Goal: Transaction & Acquisition: Obtain resource

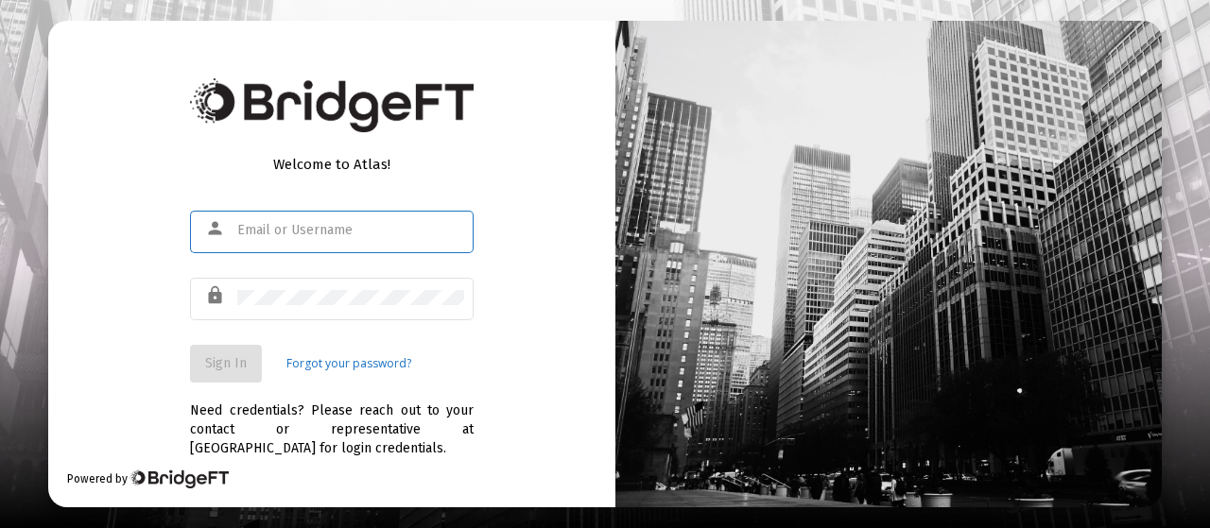
type input "[EMAIL_ADDRESS][DOMAIN_NAME]"
click at [546, 339] on div "Welcome to Atlas! person [EMAIL_ADDRESS][DOMAIN_NAME] lock Sign In Forgot your …" at bounding box center [331, 264] width 567 height 486
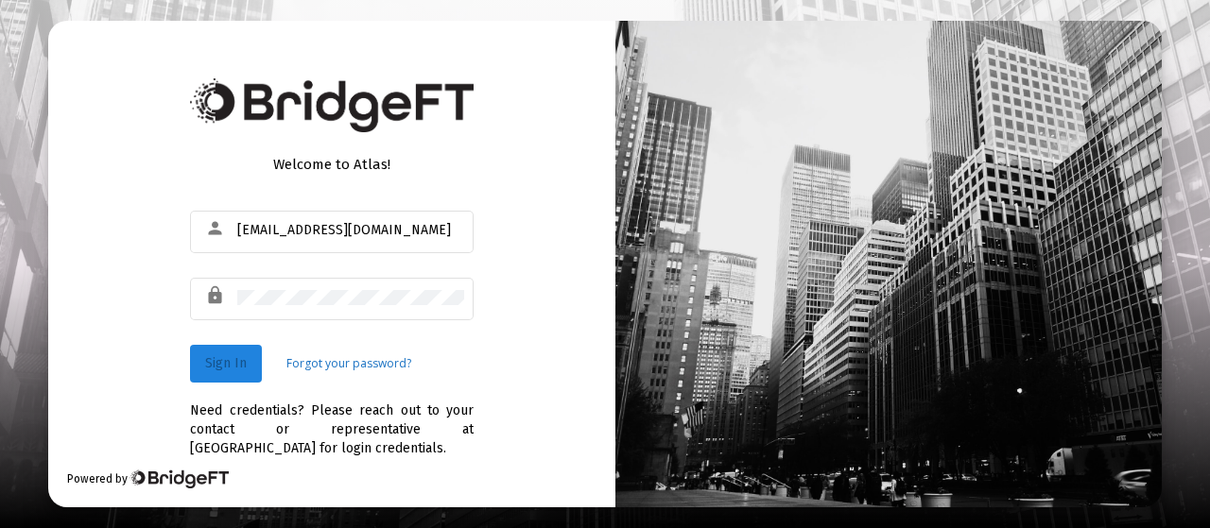
click at [240, 375] on button "Sign In" at bounding box center [226, 364] width 72 height 38
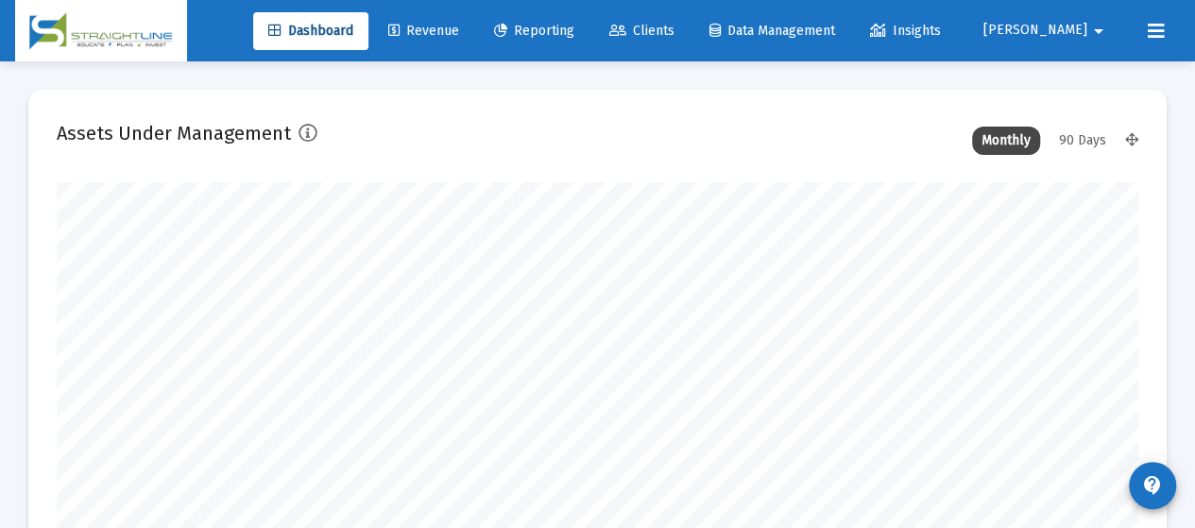
scroll to position [378, 580]
click at [590, 39] on link "Reporting" at bounding box center [534, 31] width 111 height 38
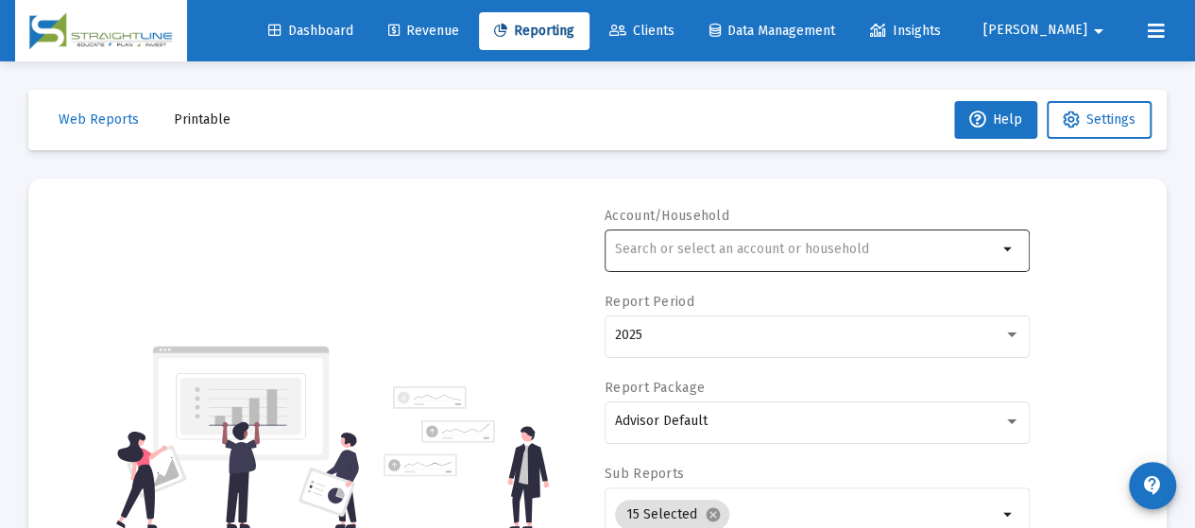
click at [767, 252] on input "text" at bounding box center [806, 249] width 383 height 15
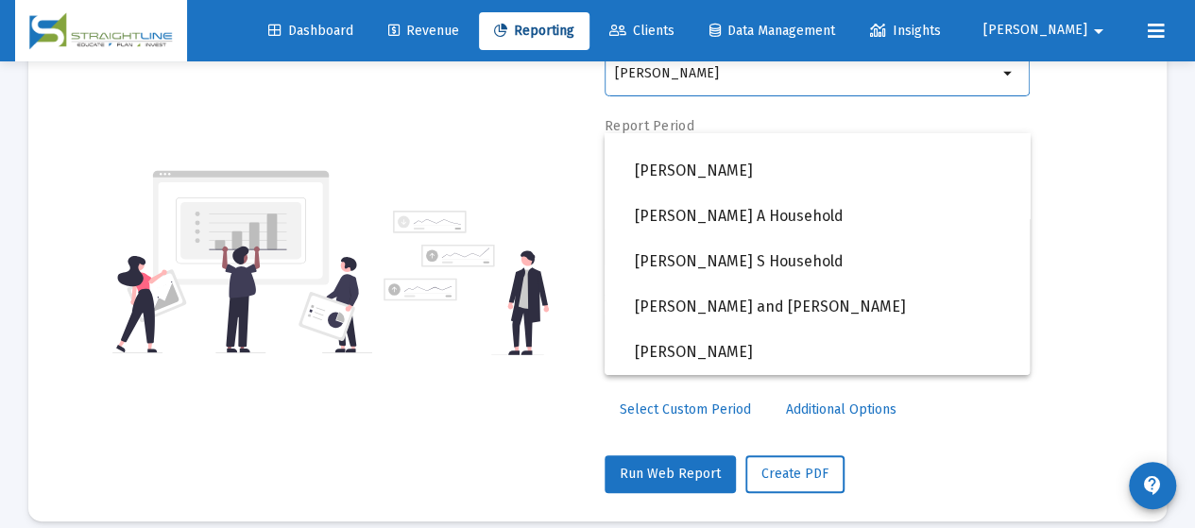
scroll to position [189, 0]
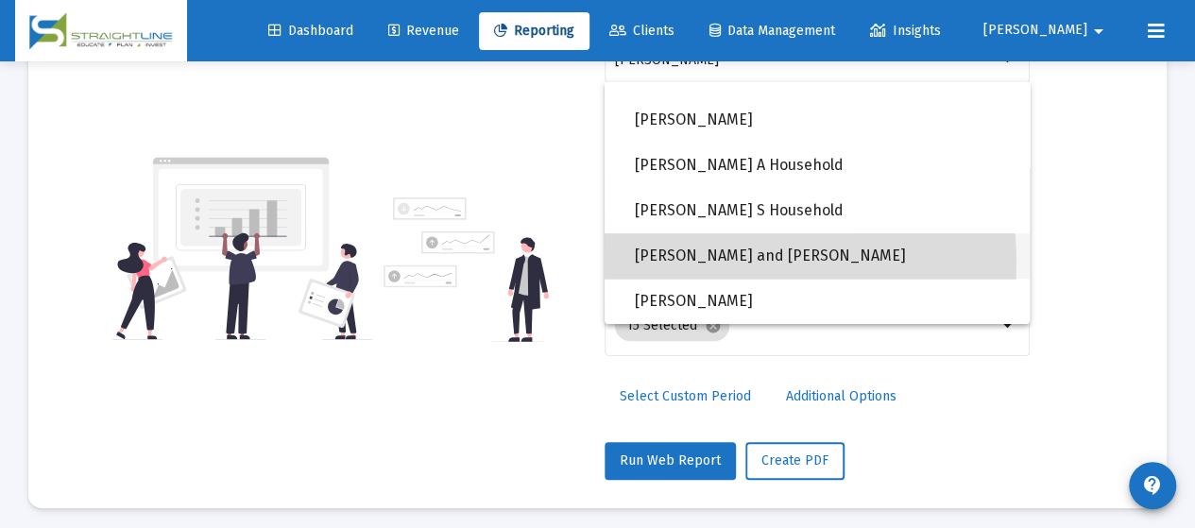
click at [695, 262] on span "[PERSON_NAME] and [PERSON_NAME]" at bounding box center [825, 255] width 380 height 45
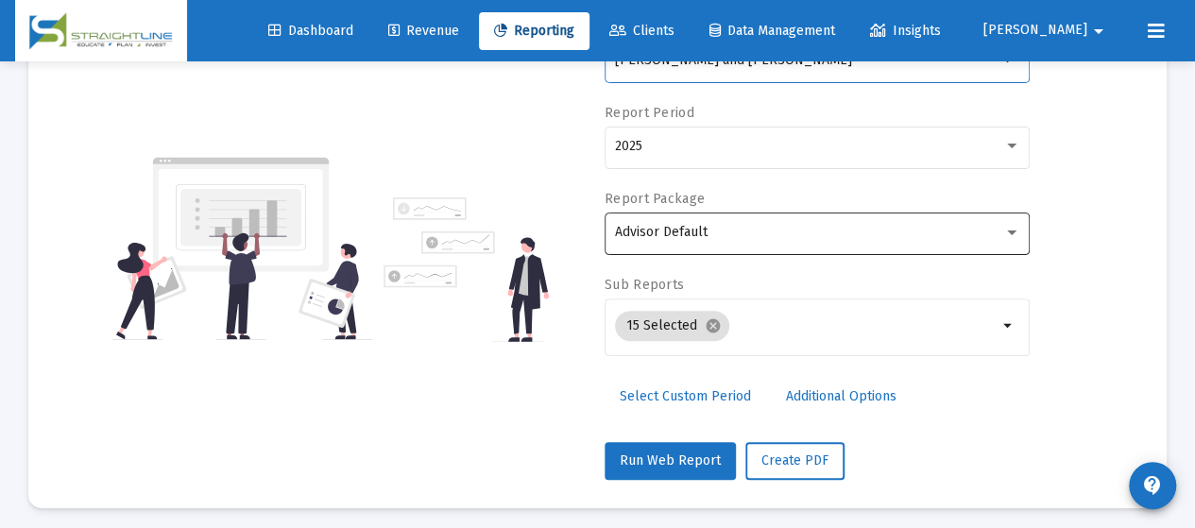
click at [750, 241] on div "Advisor Default" at bounding box center [817, 232] width 405 height 46
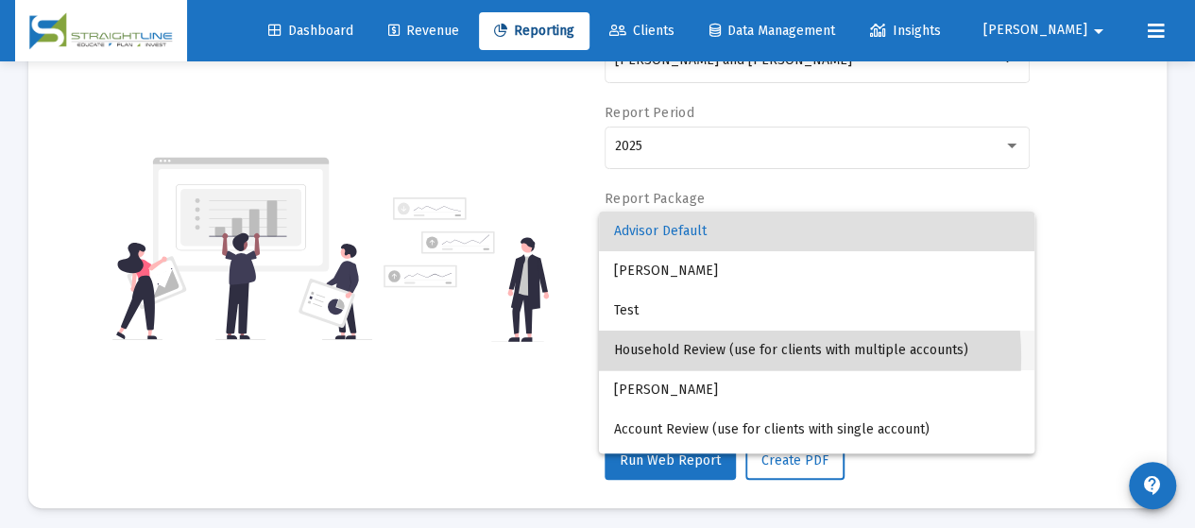
click at [750, 356] on span "Household Review (use for clients with multiple accounts)" at bounding box center [816, 351] width 405 height 40
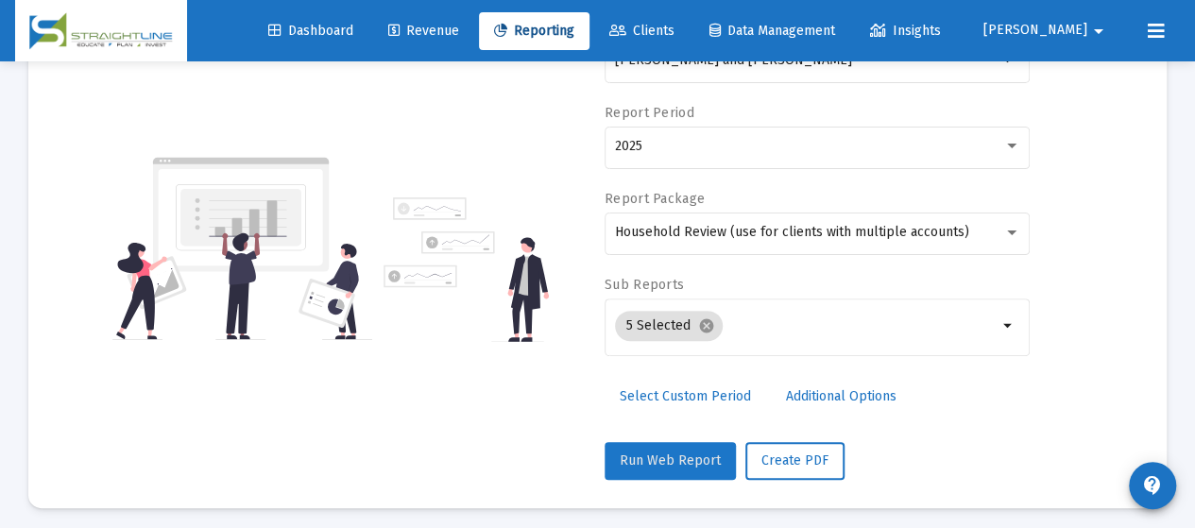
click at [692, 464] on span "Run Web Report" at bounding box center [670, 461] width 101 height 16
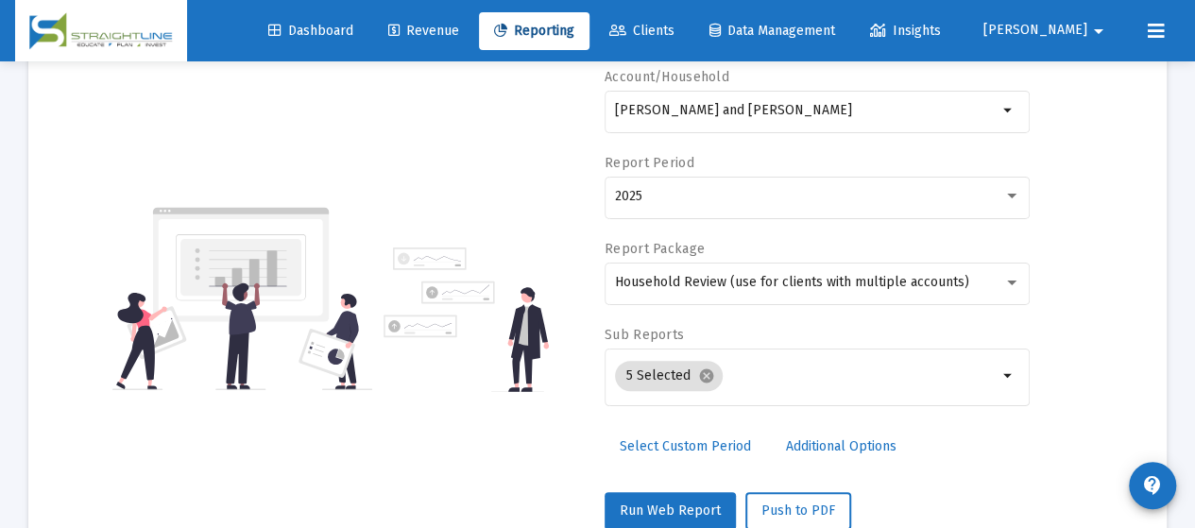
scroll to position [0, 0]
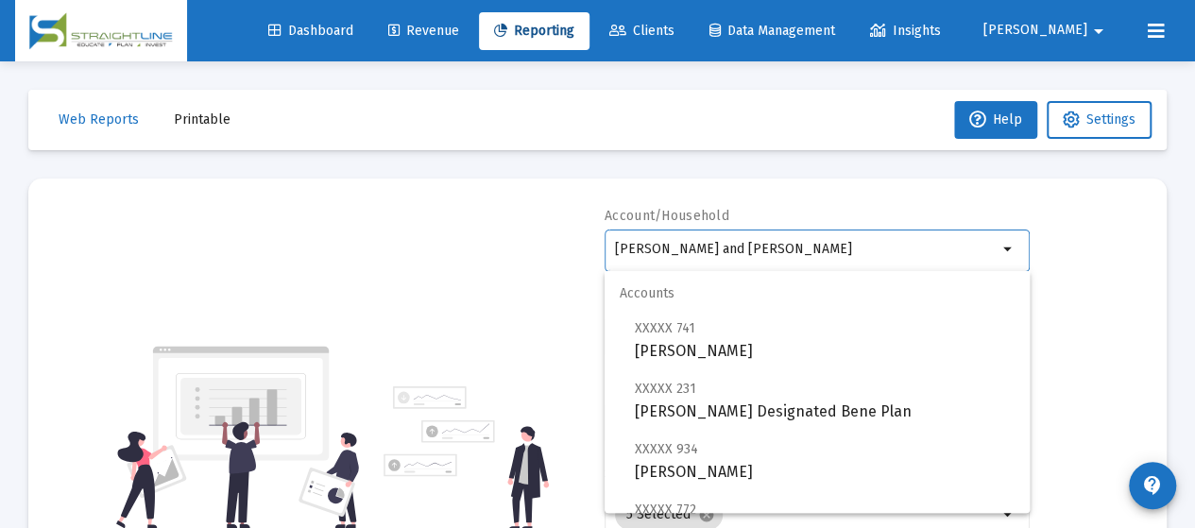
click at [937, 253] on input "[PERSON_NAME] and [PERSON_NAME]" at bounding box center [806, 249] width 383 height 15
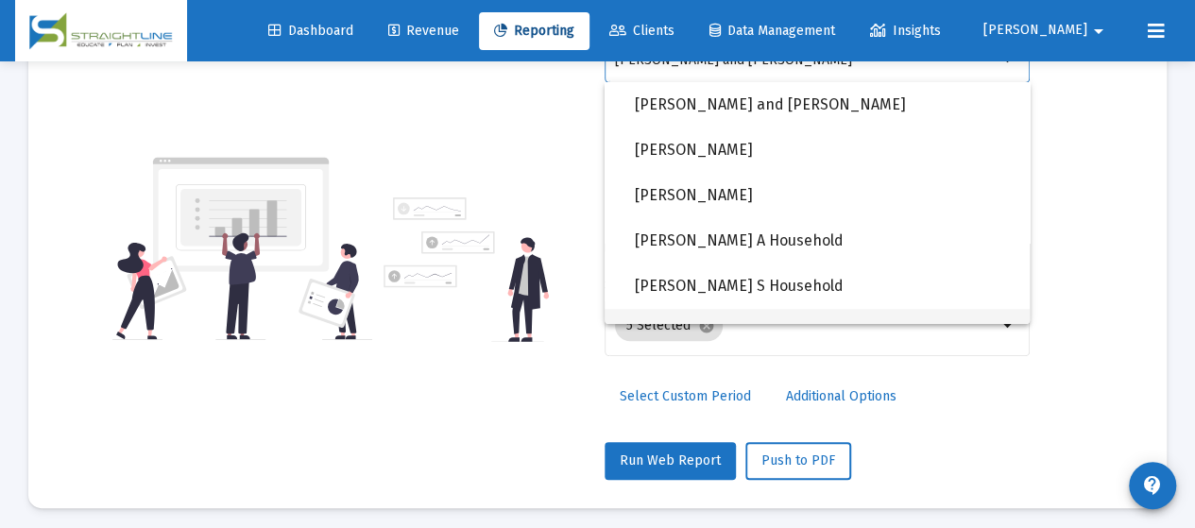
scroll to position [541, 0]
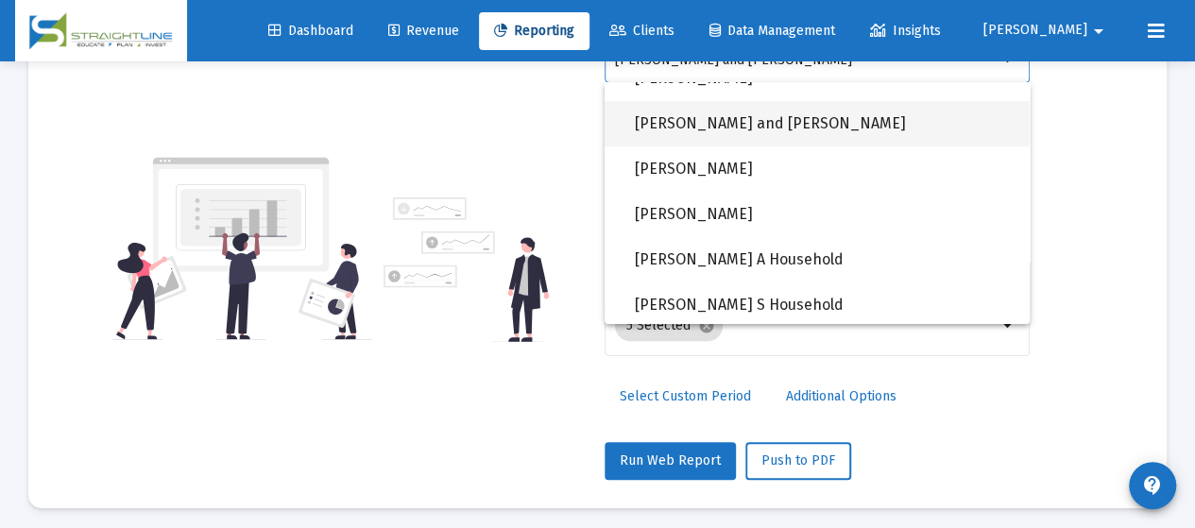
click at [859, 136] on span "[PERSON_NAME] and [PERSON_NAME]" at bounding box center [825, 123] width 380 height 45
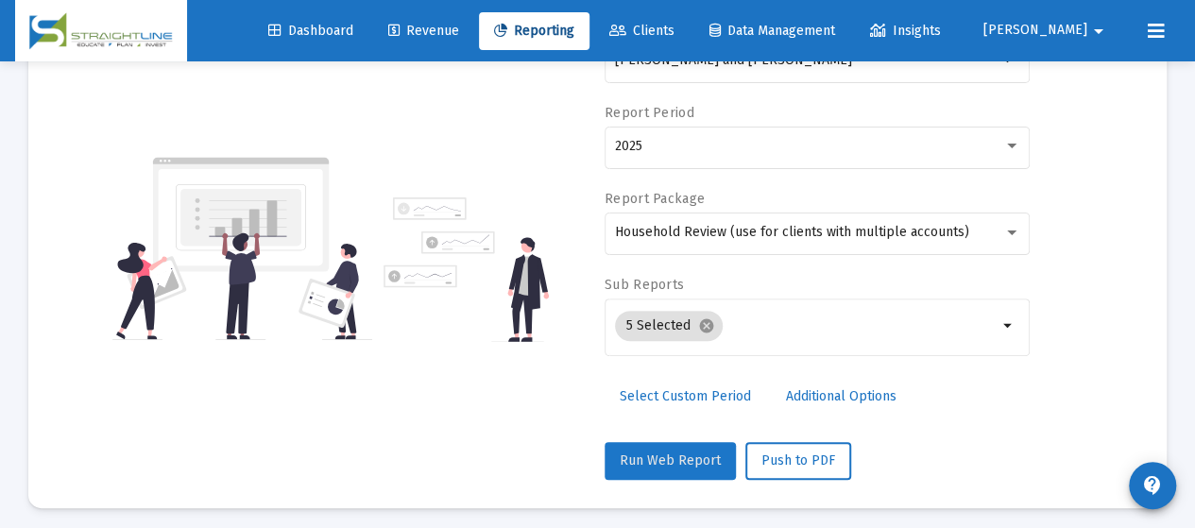
click at [702, 446] on button "Run Web Report" at bounding box center [670, 461] width 131 height 38
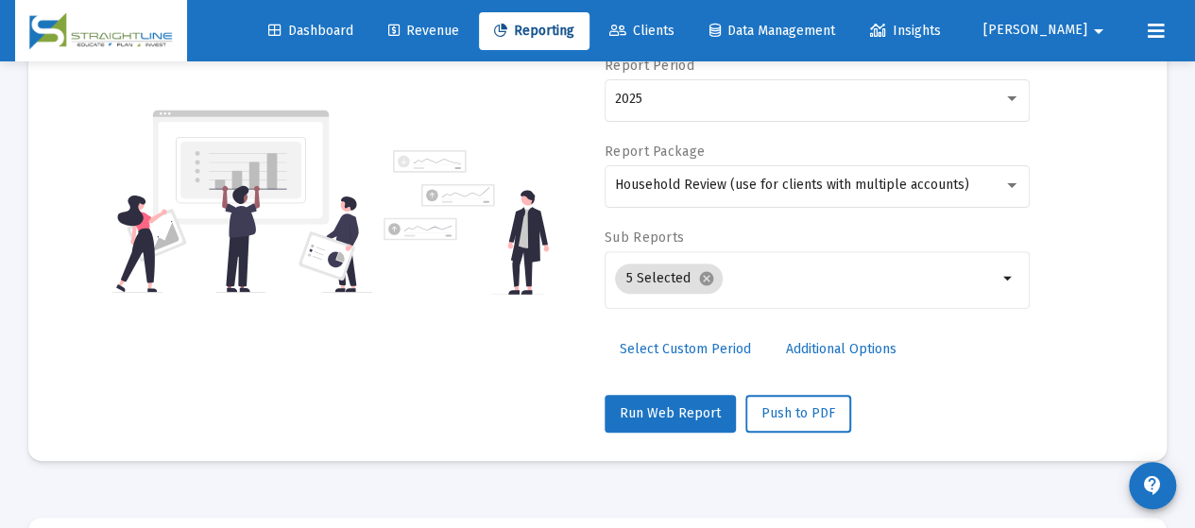
scroll to position [289, 0]
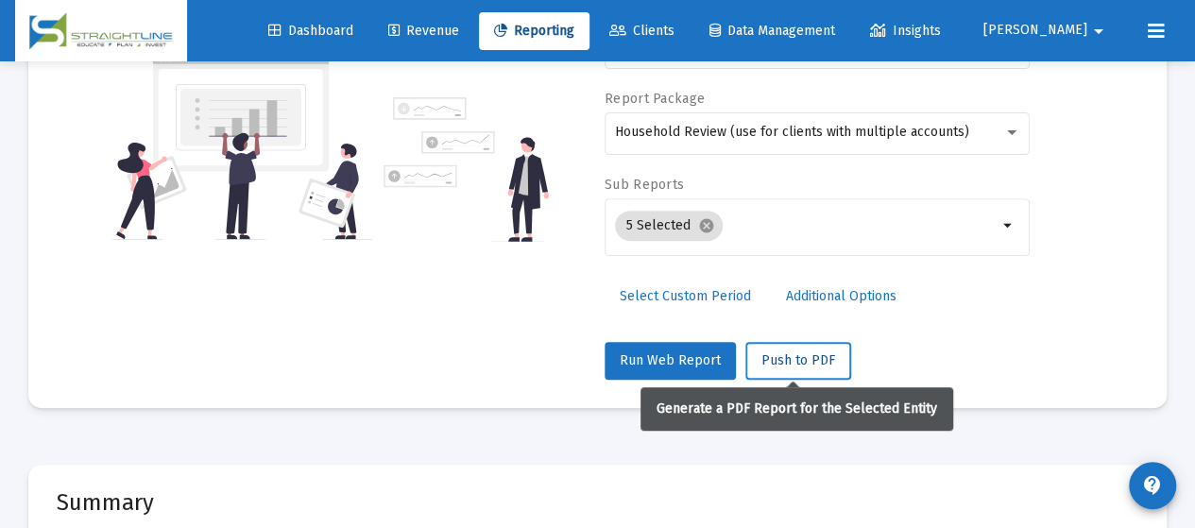
click at [828, 368] on button "Push to PDF" at bounding box center [799, 361] width 106 height 38
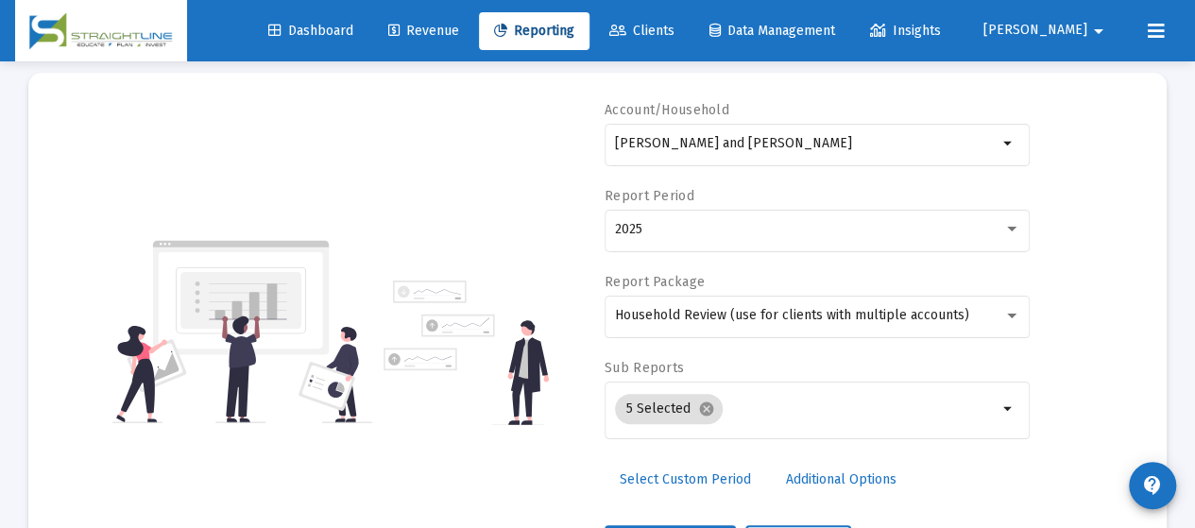
scroll to position [0, 0]
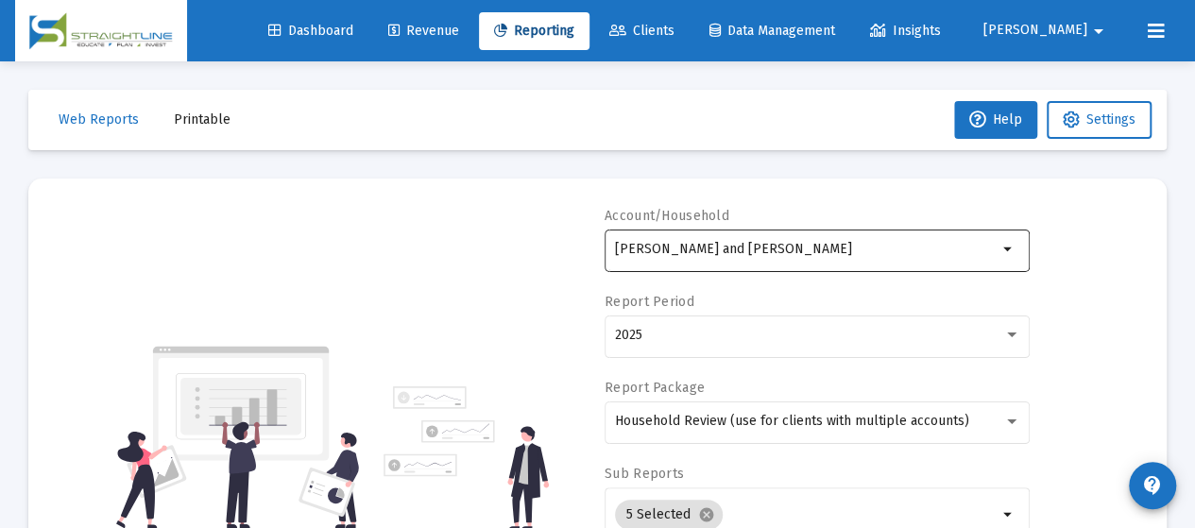
click at [875, 262] on div "[PERSON_NAME] and [PERSON_NAME]" at bounding box center [806, 249] width 383 height 46
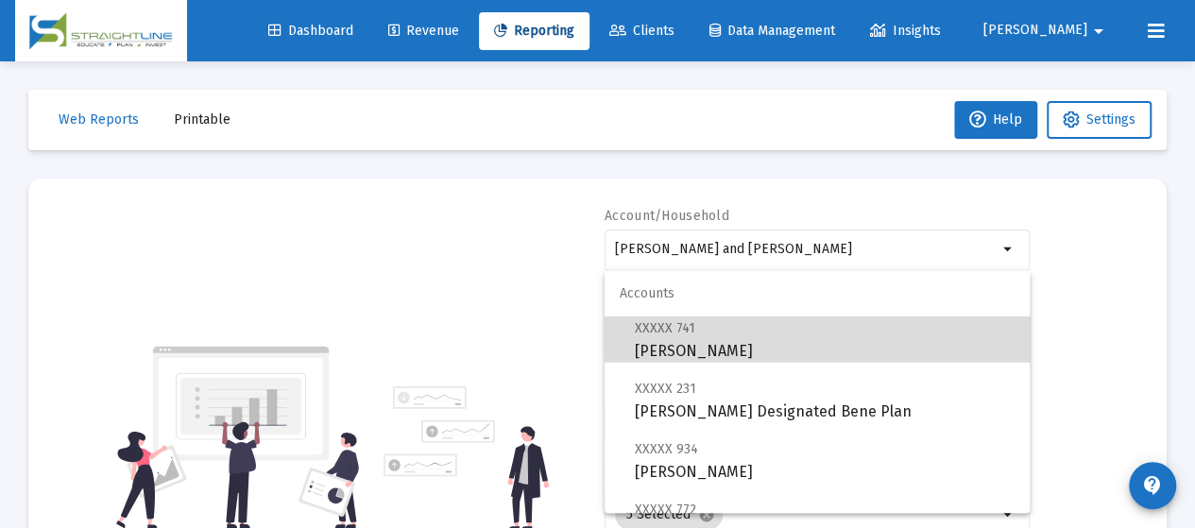
click at [874, 348] on span "XXXXX 741 [PERSON_NAME]" at bounding box center [825, 340] width 380 height 46
type input "[PERSON_NAME]"
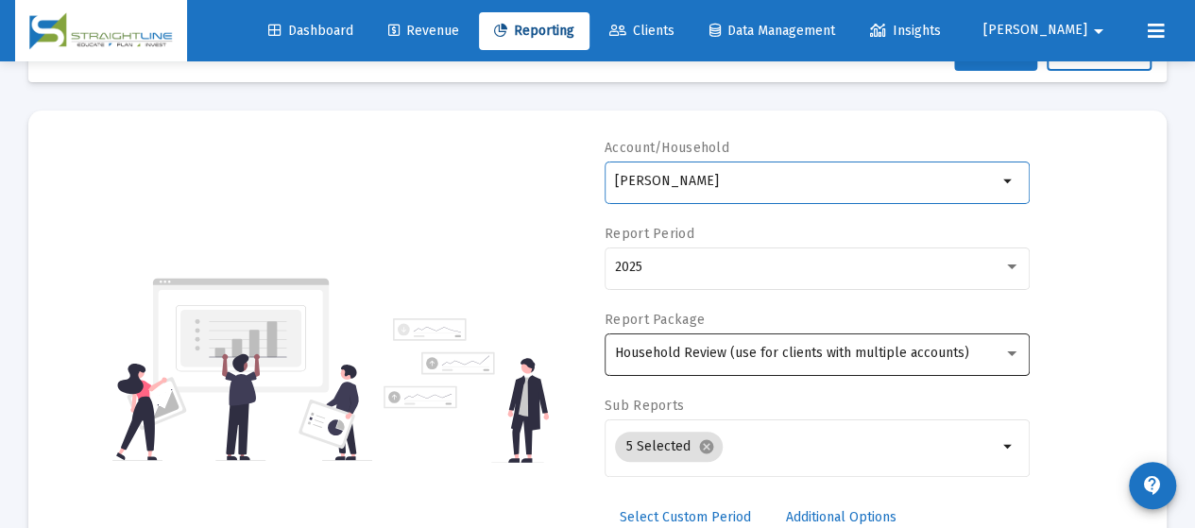
scroll to position [189, 0]
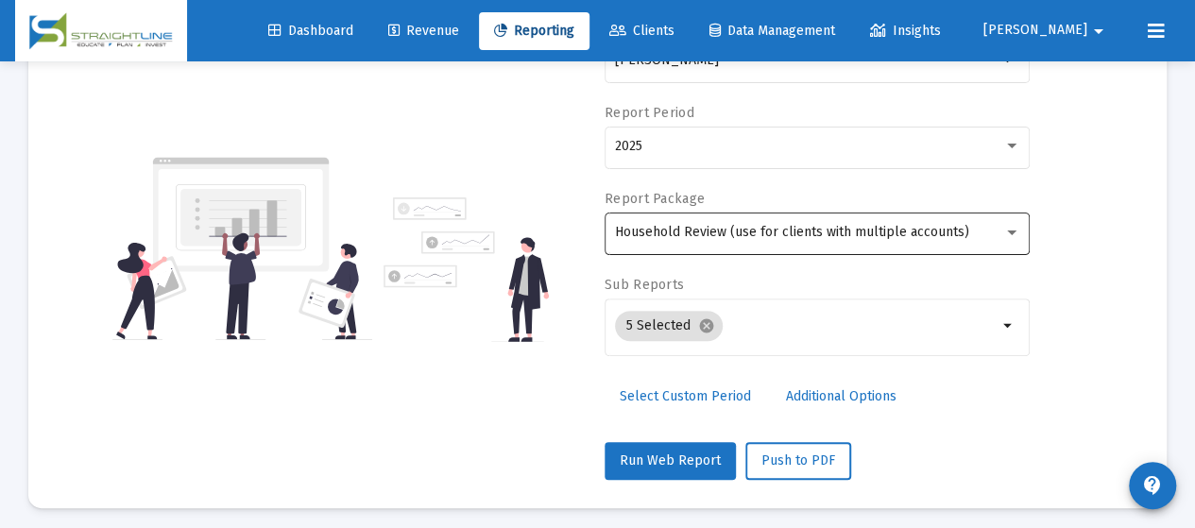
click at [804, 240] on div "Household Review (use for clients with multiple accounts)" at bounding box center [817, 232] width 405 height 46
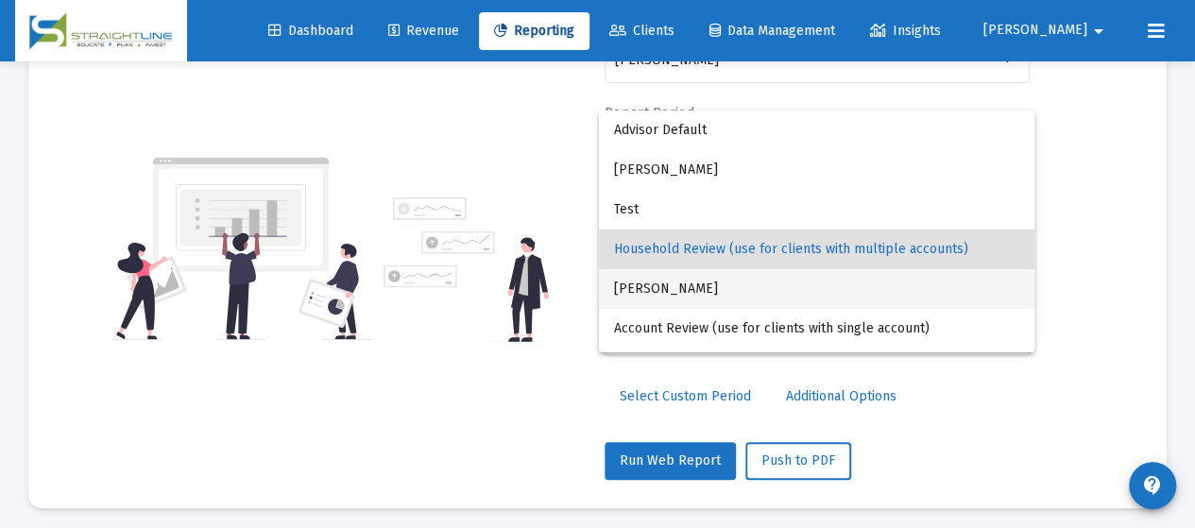
scroll to position [18, 0]
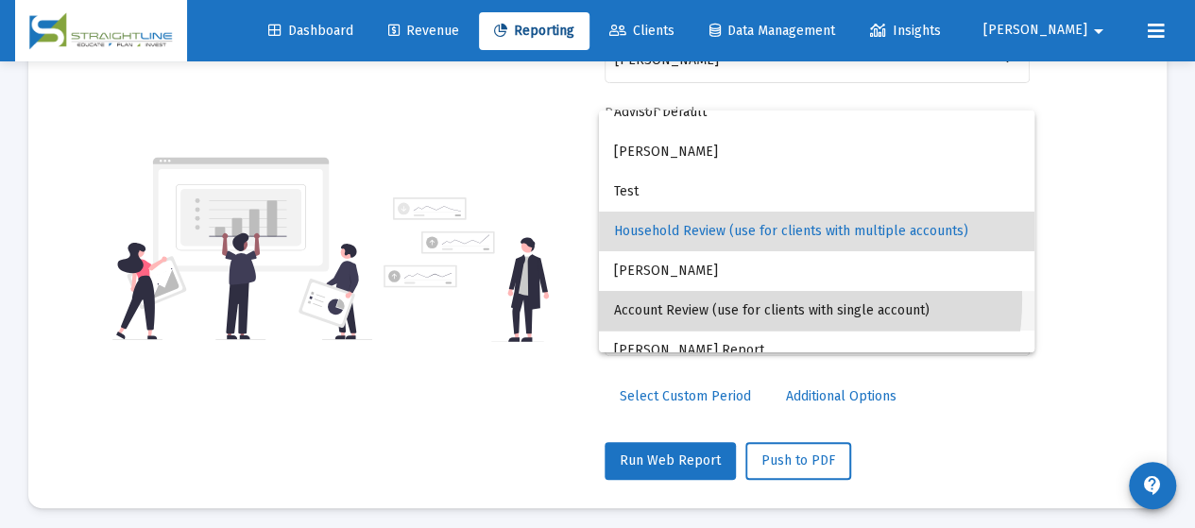
click at [750, 299] on span "Account Review (use for clients with single account)" at bounding box center [816, 311] width 405 height 40
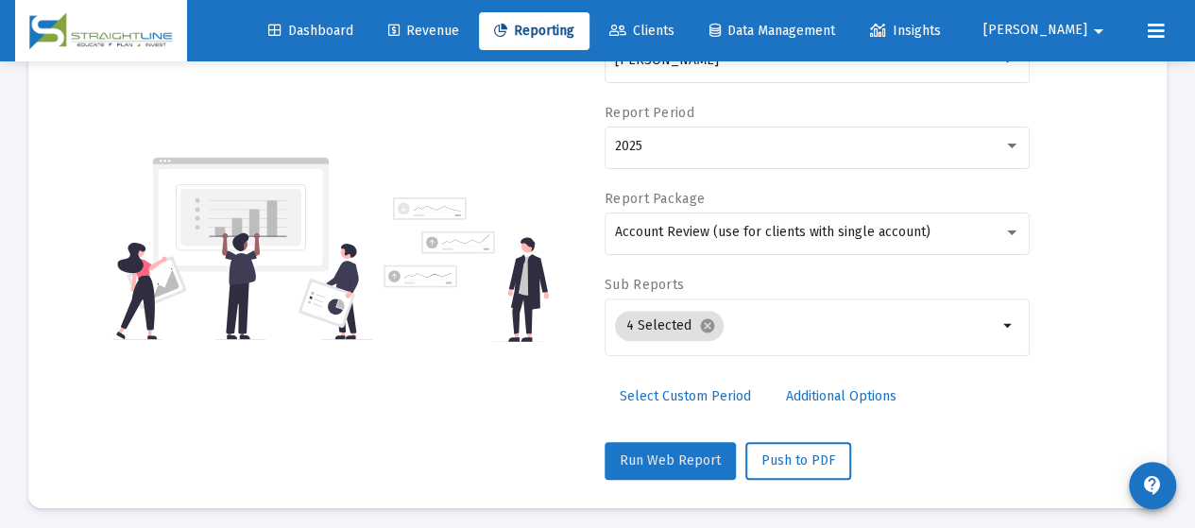
click at [705, 453] on span "Run Web Report" at bounding box center [670, 461] width 101 height 16
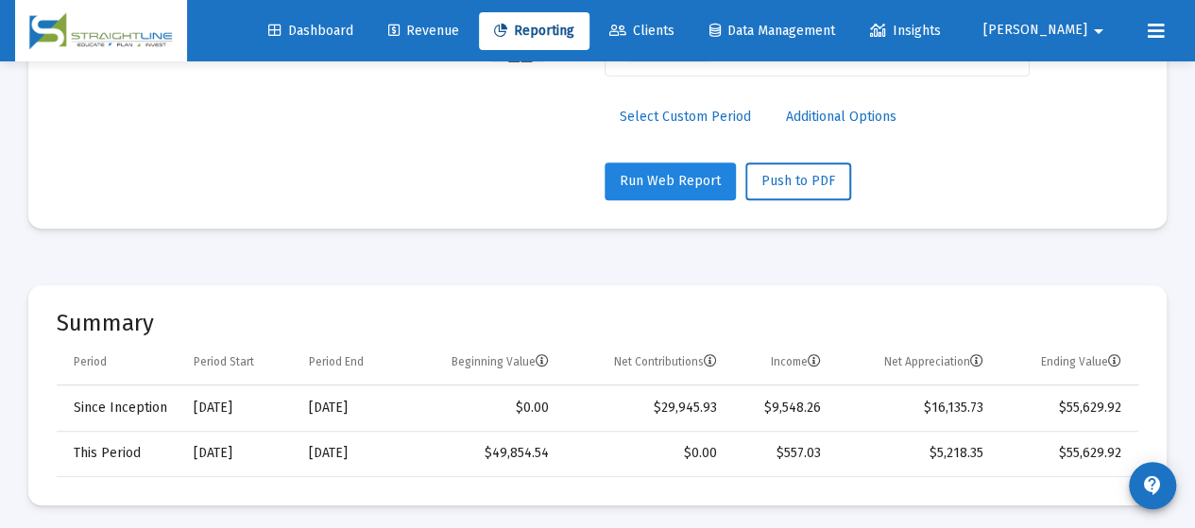
scroll to position [378, 0]
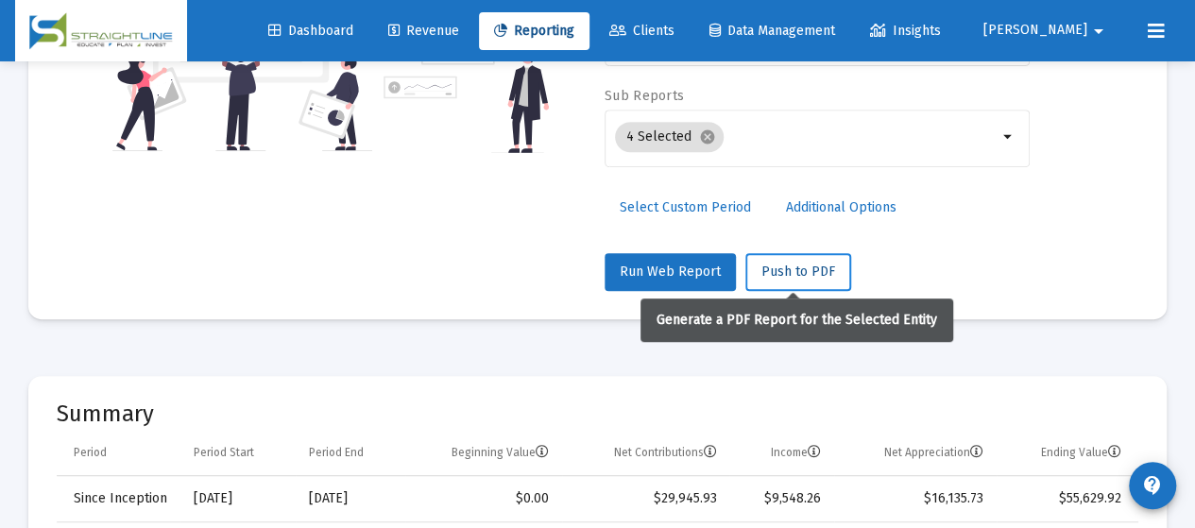
click at [794, 278] on span "Push to PDF" at bounding box center [799, 272] width 74 height 16
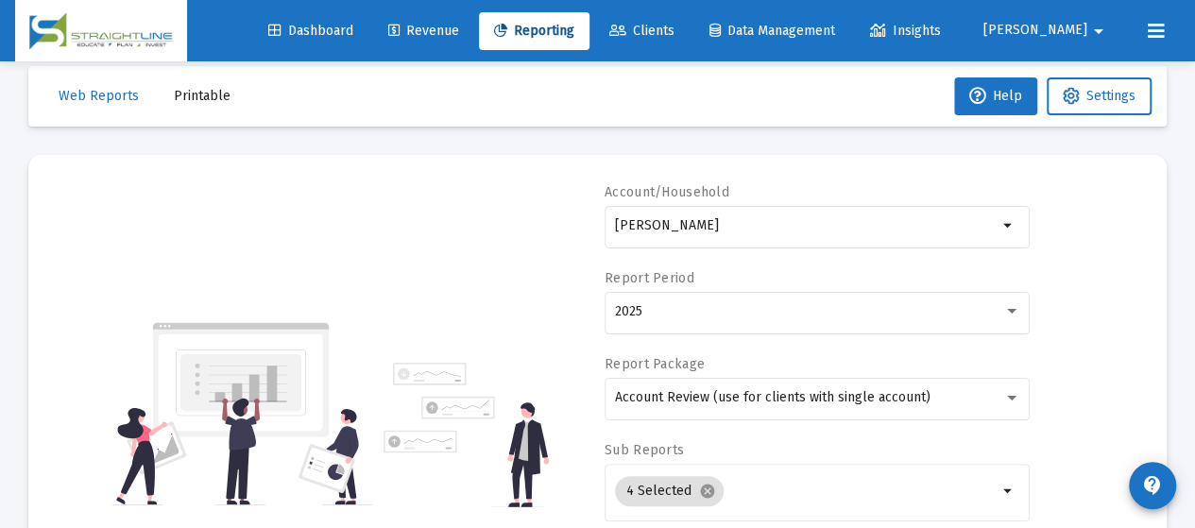
scroll to position [0, 0]
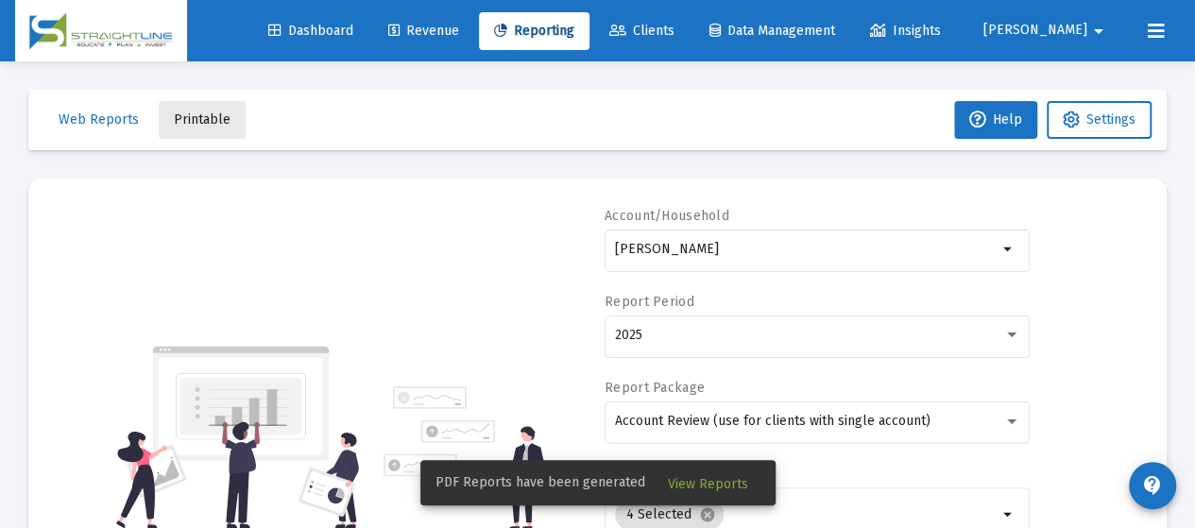
click at [217, 122] on span "Printable" at bounding box center [202, 120] width 57 height 16
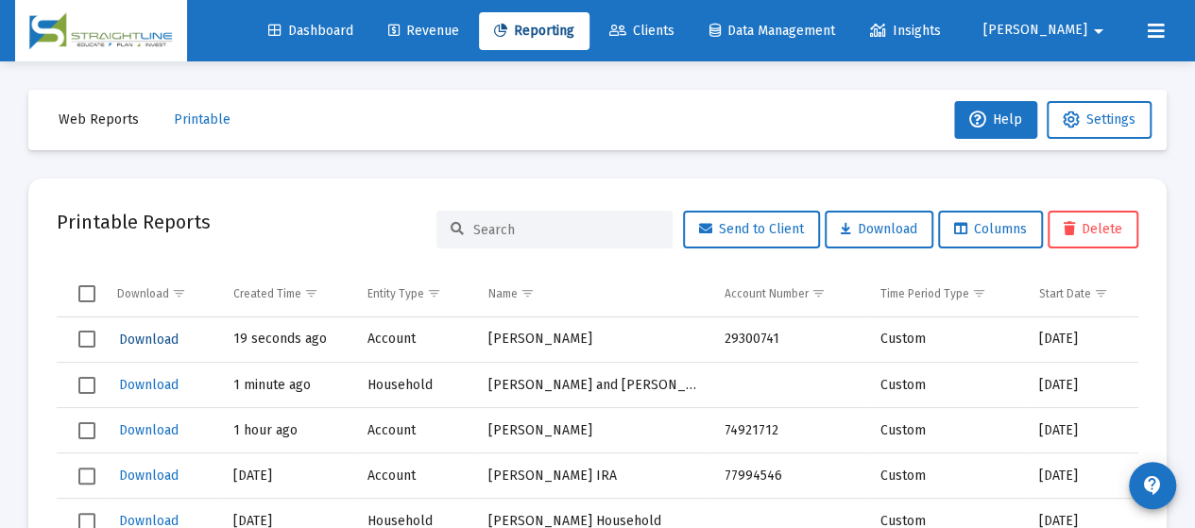
click at [157, 335] on span "Download" at bounding box center [149, 340] width 60 height 16
click at [161, 379] on span "Download" at bounding box center [149, 385] width 60 height 16
